Goal: Book appointment/travel/reservation

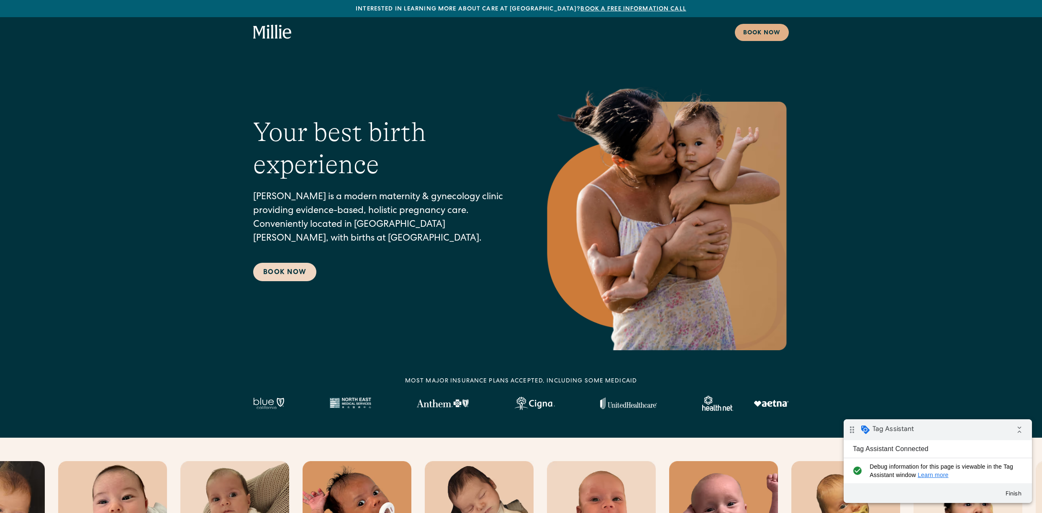
click at [293, 276] on link "Book Now" at bounding box center [284, 272] width 63 height 18
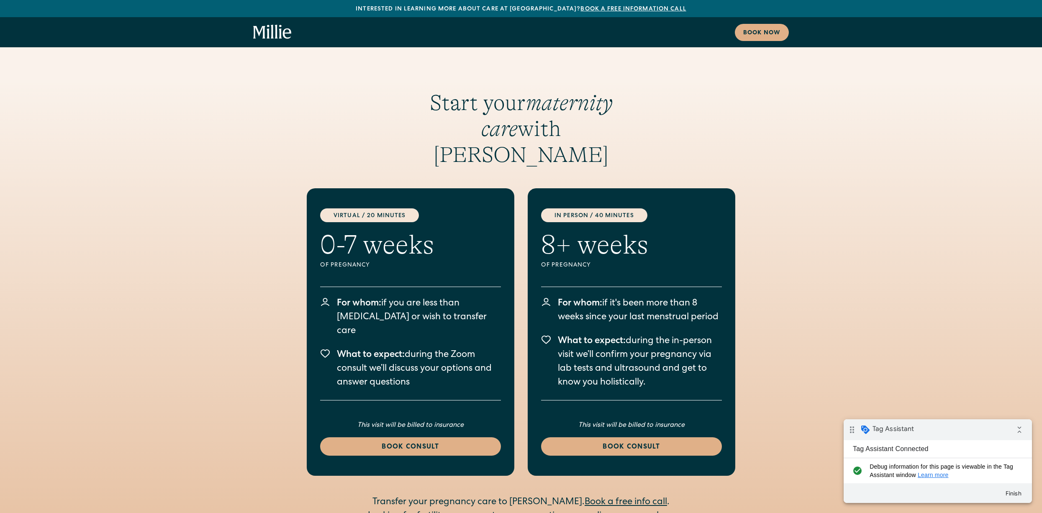
scroll to position [1728, 0]
click at [437, 442] on div "Book consult" at bounding box center [410, 447] width 161 height 10
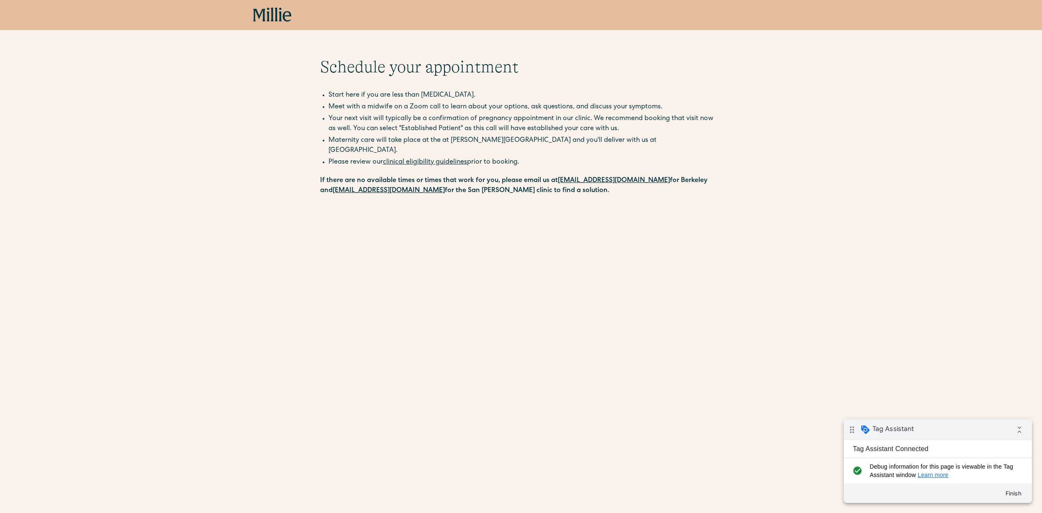
scroll to position [133, 0]
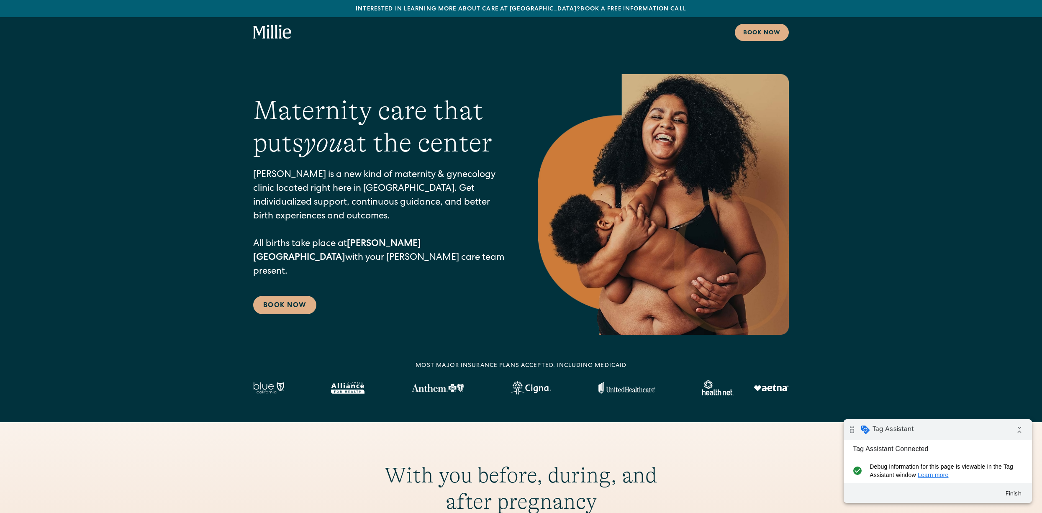
click at [290, 301] on link "Book Now" at bounding box center [284, 305] width 63 height 18
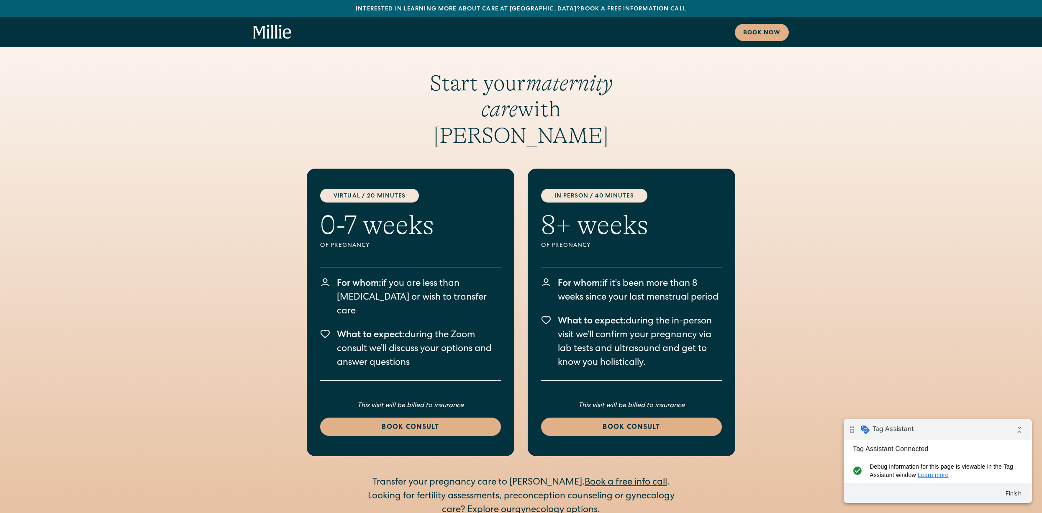
scroll to position [1289, 0]
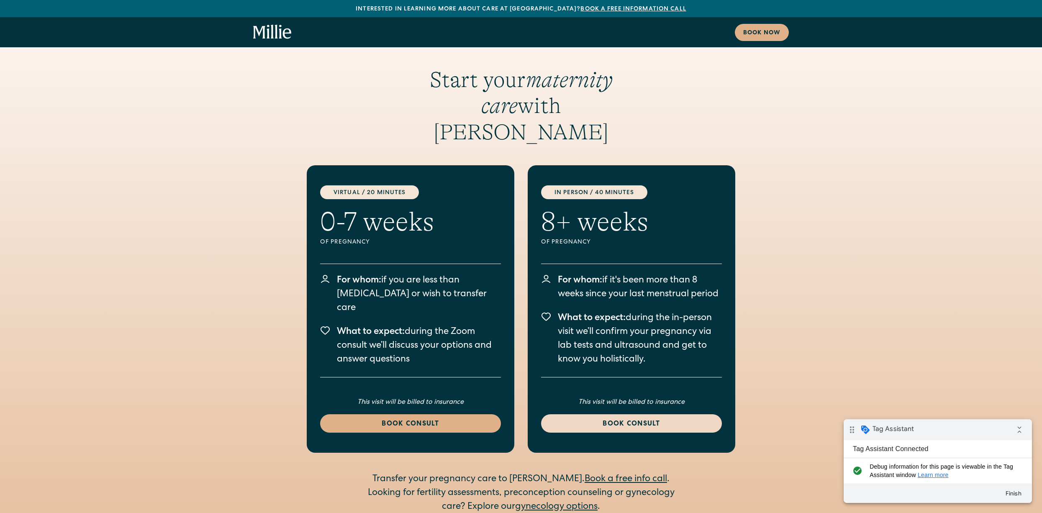
click at [648, 419] on div "Book consult" at bounding box center [631, 424] width 161 height 10
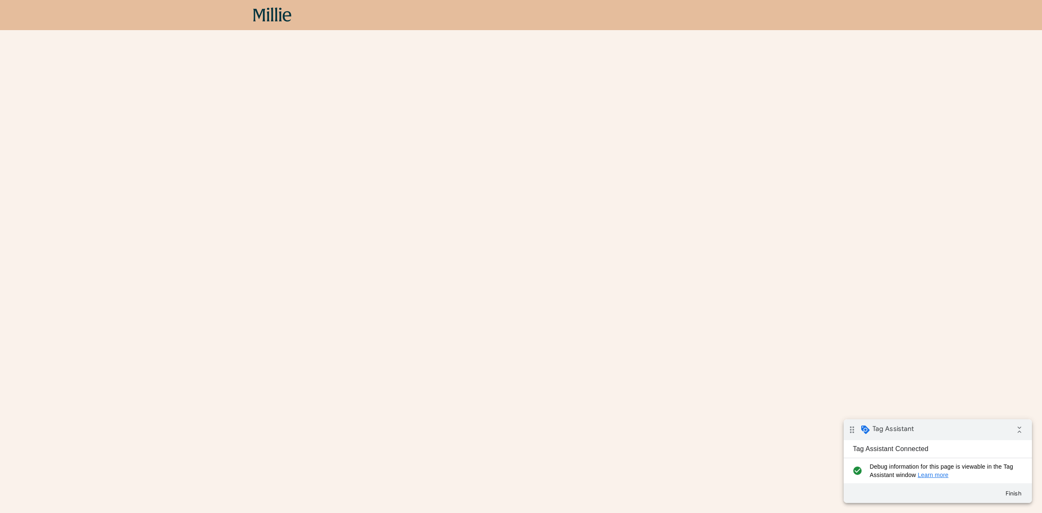
scroll to position [153, 0]
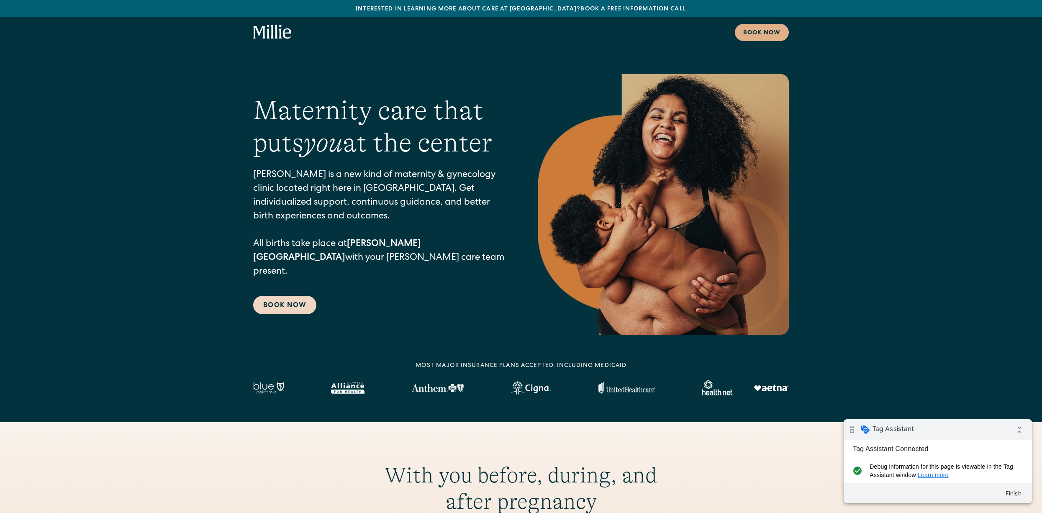
click at [303, 300] on link "Book Now" at bounding box center [284, 305] width 63 height 18
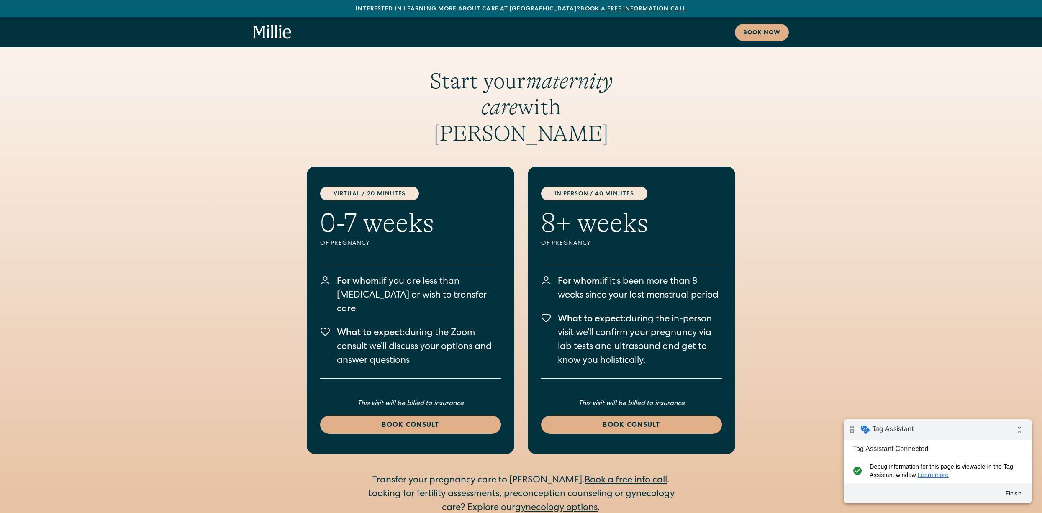
scroll to position [1289, 0]
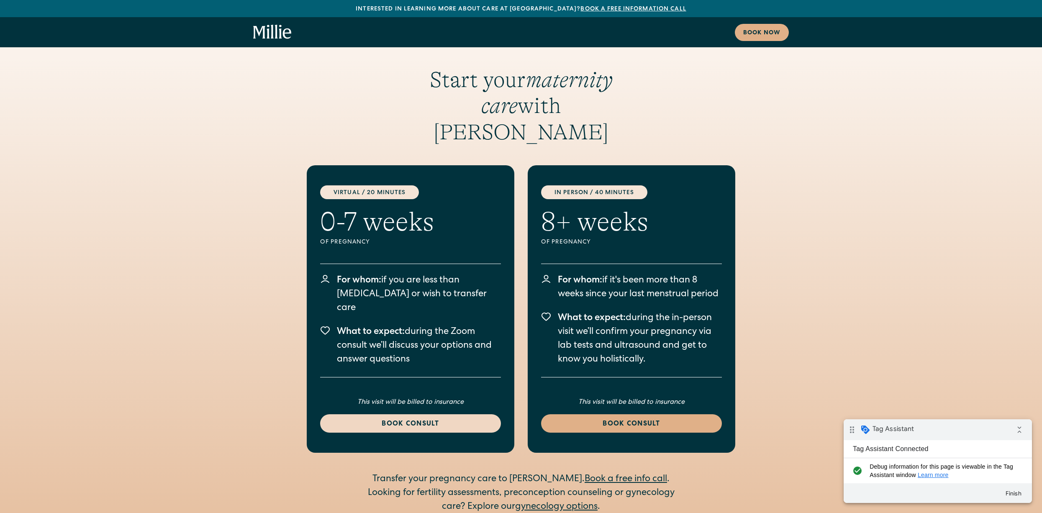
click at [426, 419] on div "Book consult" at bounding box center [410, 424] width 161 height 10
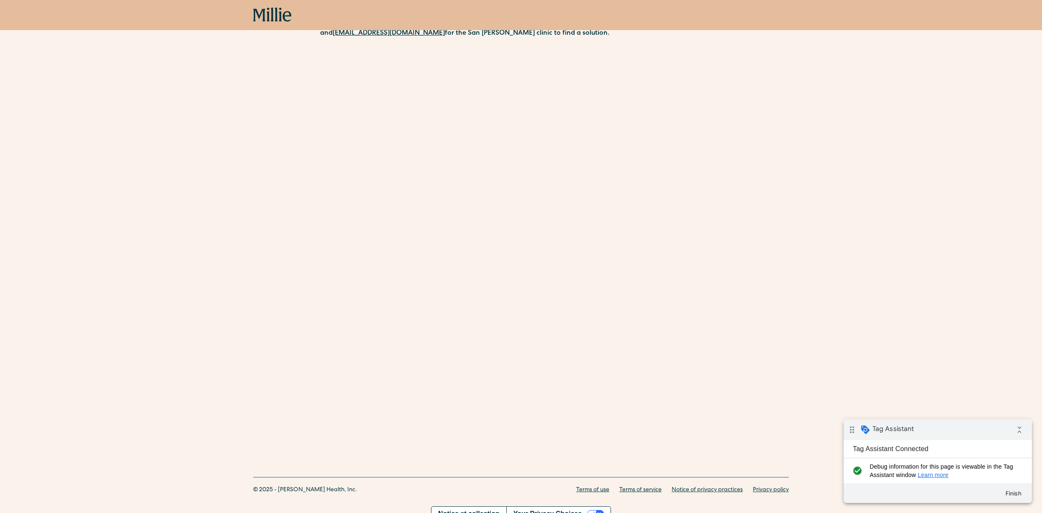
scroll to position [133, 0]
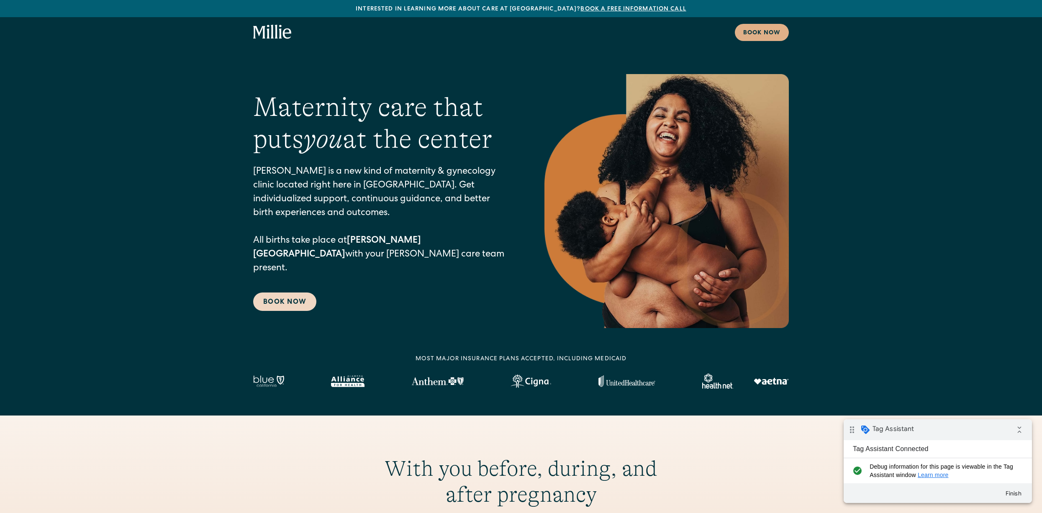
click at [285, 293] on link "Book Now" at bounding box center [284, 302] width 63 height 18
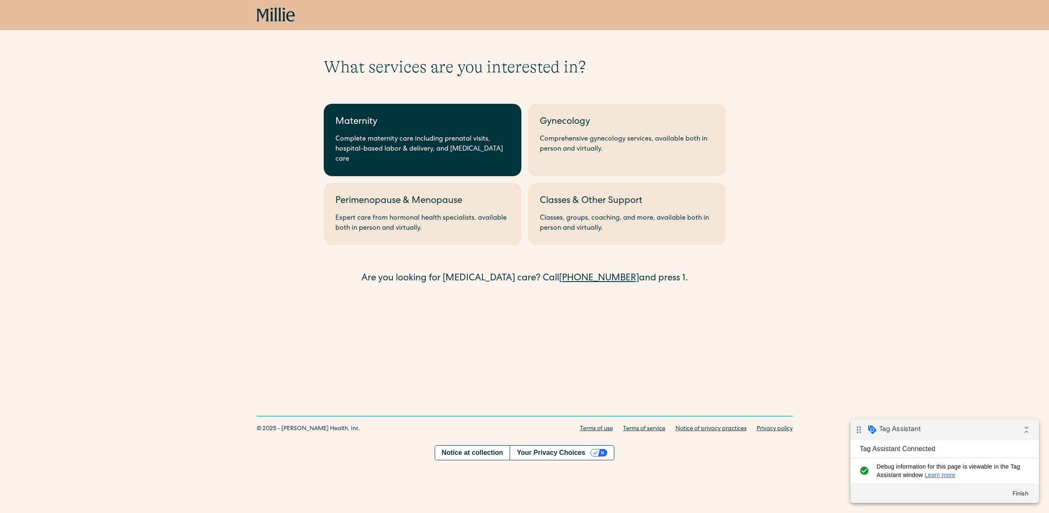
click at [407, 133] on link "Maternity Complete maternity care including prenatal visits, hospital-based lab…" at bounding box center [423, 140] width 198 height 72
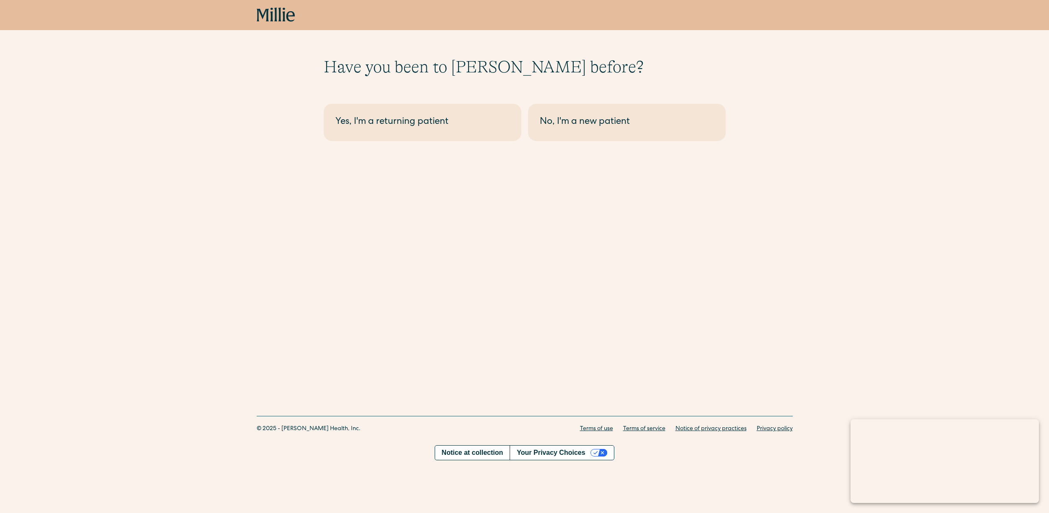
click at [638, 108] on link "No, I'm a new patient" at bounding box center [627, 122] width 198 height 37
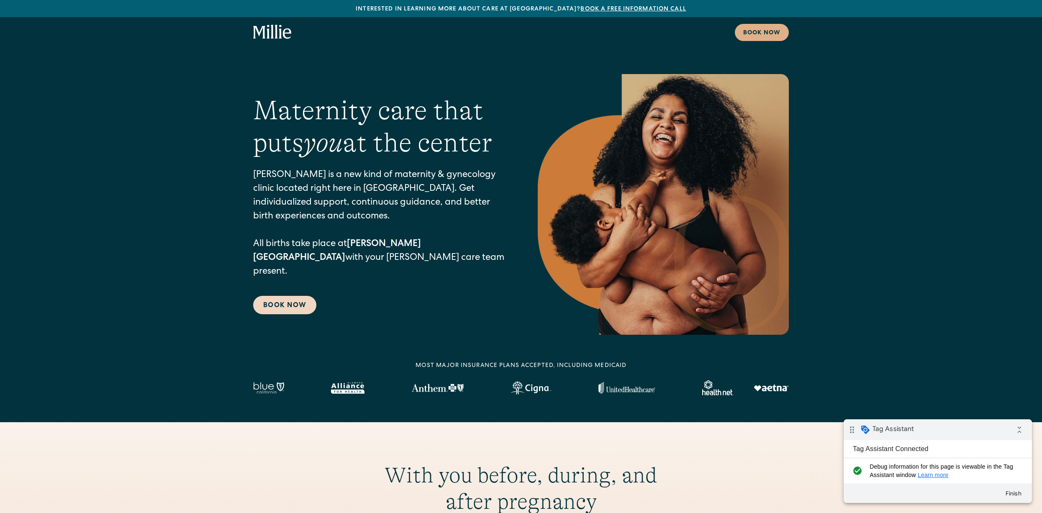
click at [273, 301] on link "Book Now" at bounding box center [284, 305] width 63 height 18
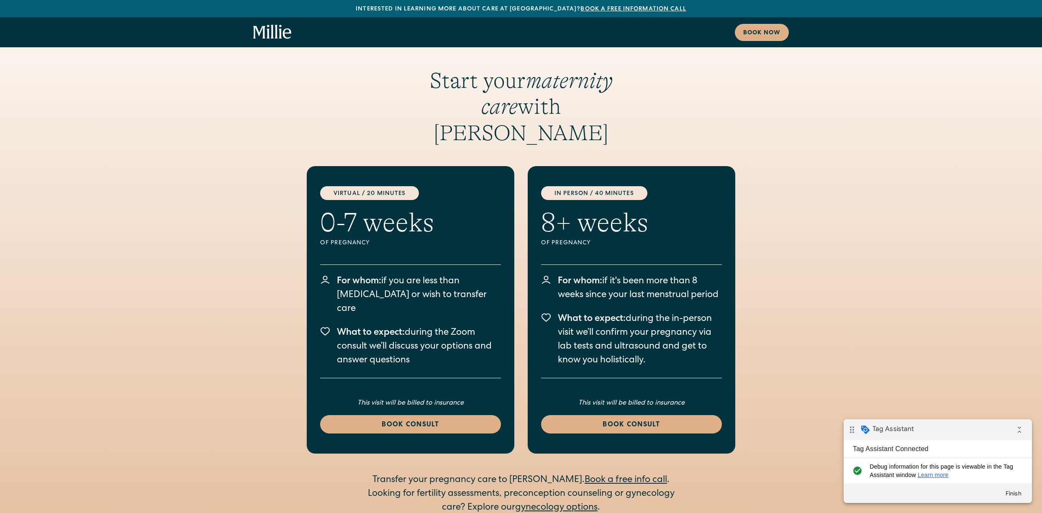
scroll to position [1289, 0]
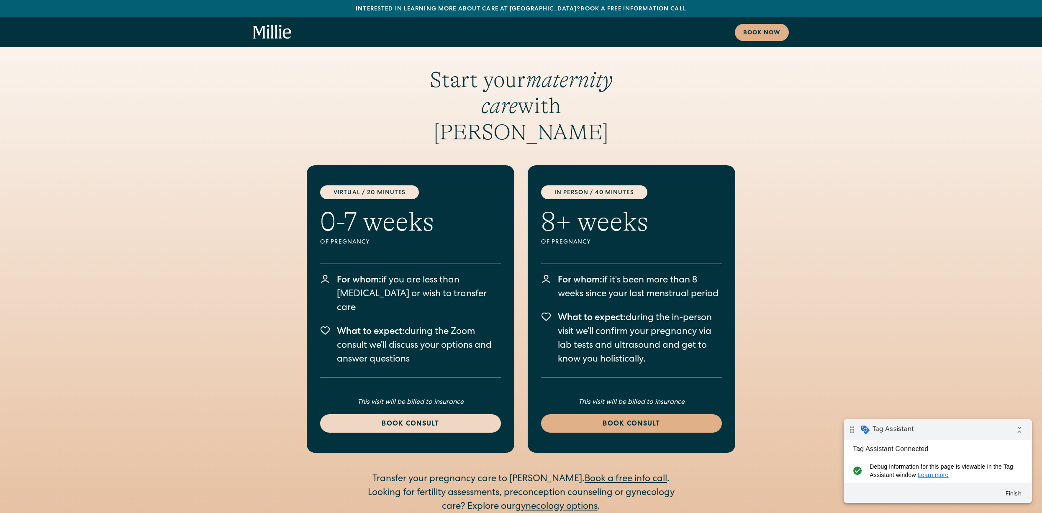
click at [438, 419] on div "Book consult" at bounding box center [410, 424] width 161 height 10
